Goal: Find specific page/section: Find specific page/section

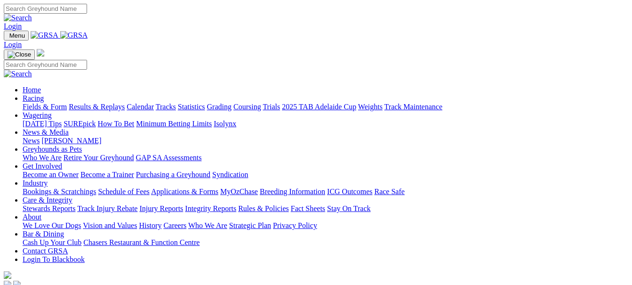
click at [57, 103] on link "Fields & Form" at bounding box center [45, 107] width 44 height 8
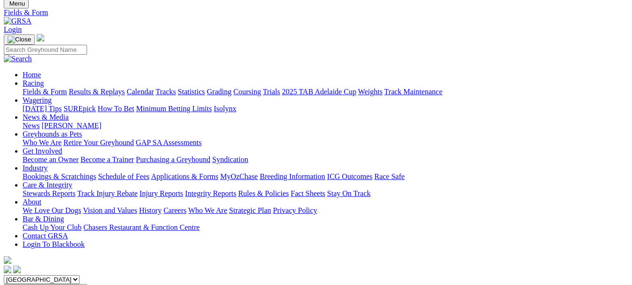
scroll to position [47, 0]
